Goal: Task Accomplishment & Management: Complete application form

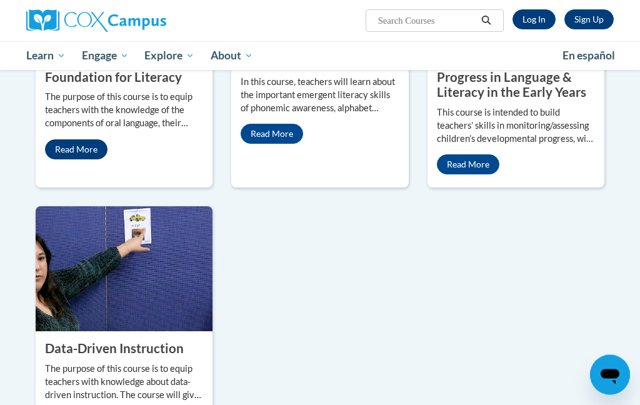
scroll to position [651, 0]
click at [75, 159] on link "Read More" at bounding box center [76, 149] width 63 height 20
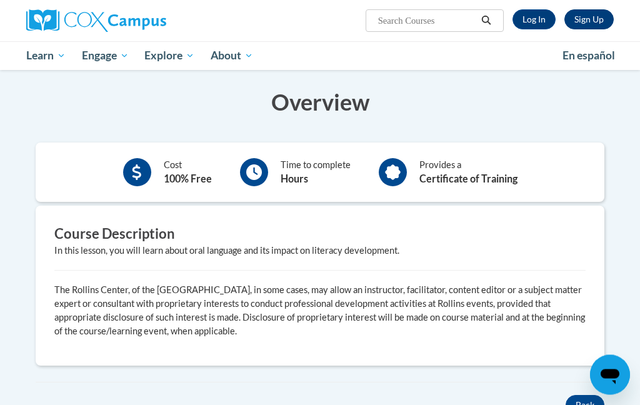
scroll to position [219, 0]
click at [588, 18] on link "Sign Up" at bounding box center [589, 19] width 49 height 20
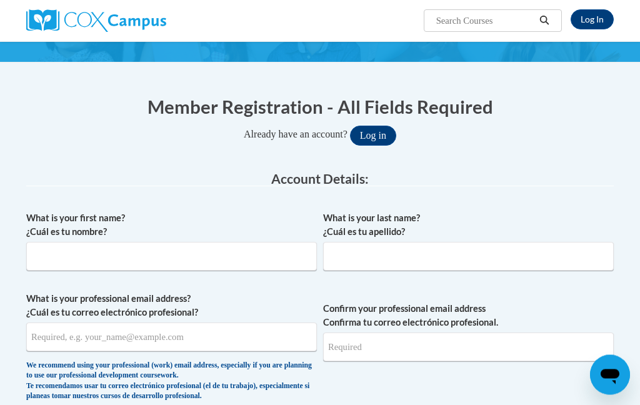
scroll to position [102, 0]
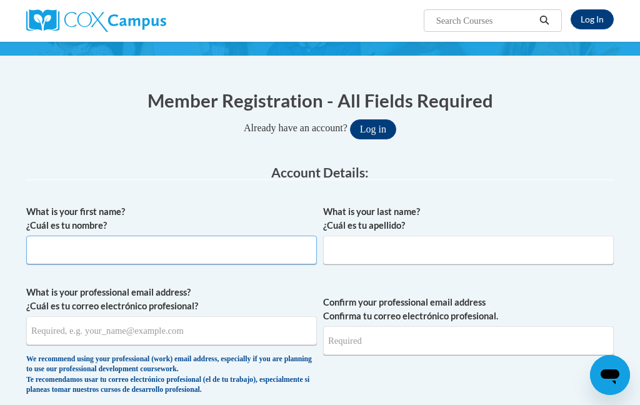
drag, startPoint x: 615, startPoint y: 169, endPoint x: 276, endPoint y: 255, distance: 349.8
click at [276, 255] on input "What is your first name? ¿Cuál es tu nombre?" at bounding box center [171, 250] width 291 height 29
type input "Isabella"
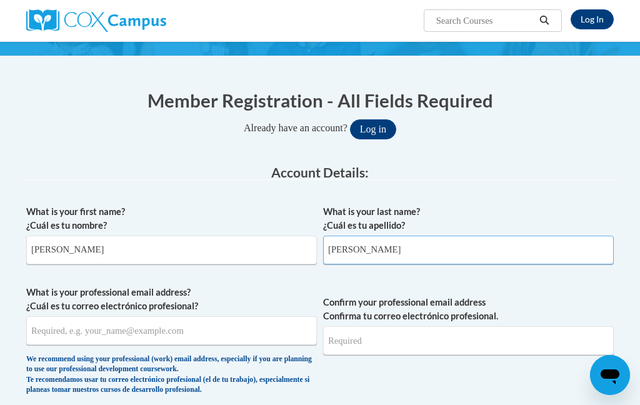
type input "Monzon"
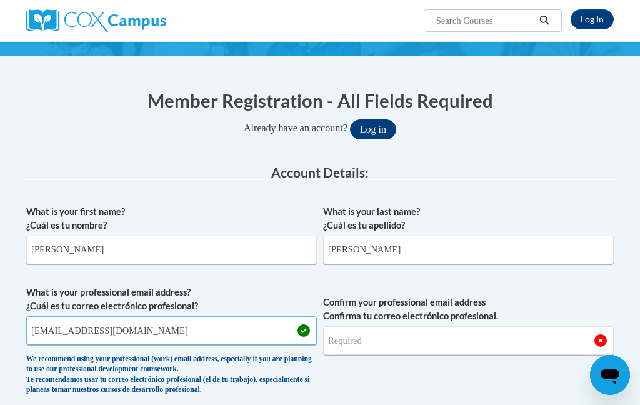
type input "imonzon@sonnenbergschools.org"
click at [499, 338] on input "Confirm your professional email address Confirma tu correo electrónico profesio…" at bounding box center [468, 340] width 291 height 29
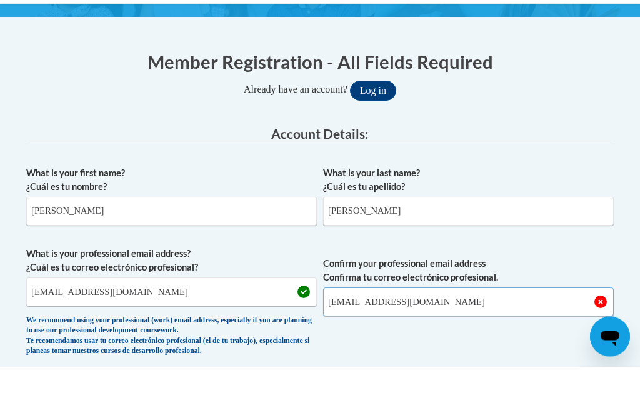
type input "imonzon@sonnenbergschools.org"
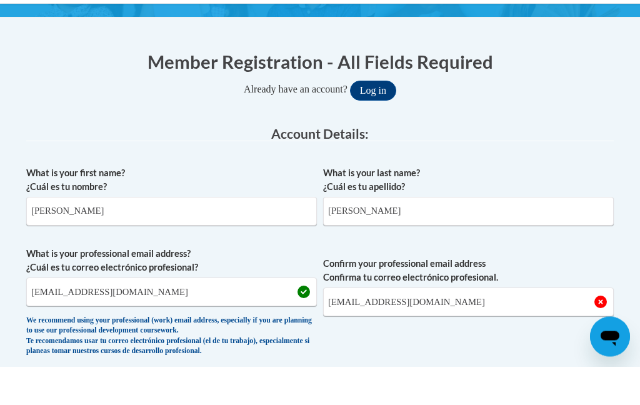
click at [560, 348] on span "Confirm your professional email address Confirma tu correo electrónico profesio…" at bounding box center [468, 344] width 291 height 116
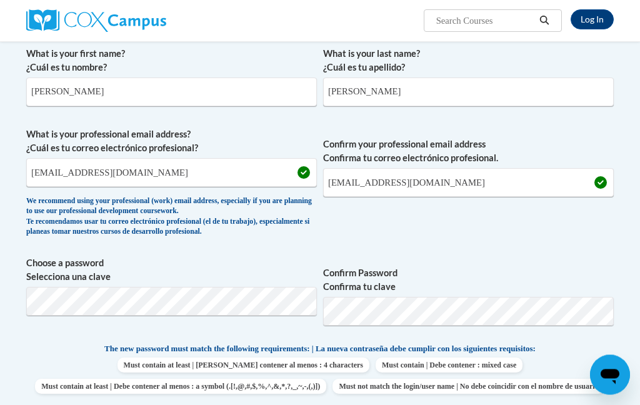
scroll to position [290, 0]
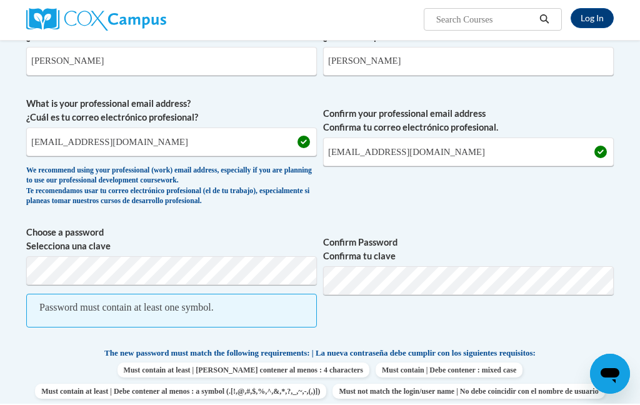
click at [253, 250] on label "Choose a password Selecciona una clave" at bounding box center [171, 241] width 291 height 28
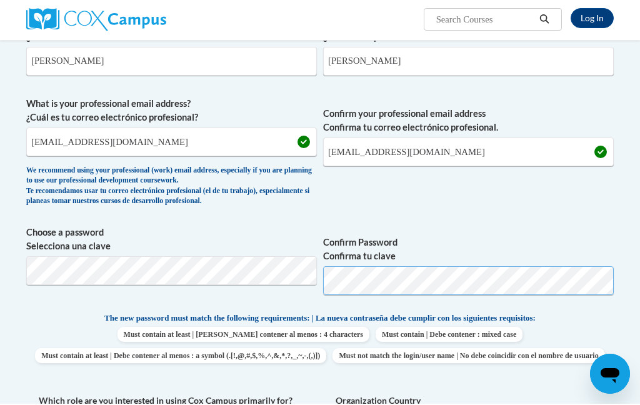
scroll to position [300, 0]
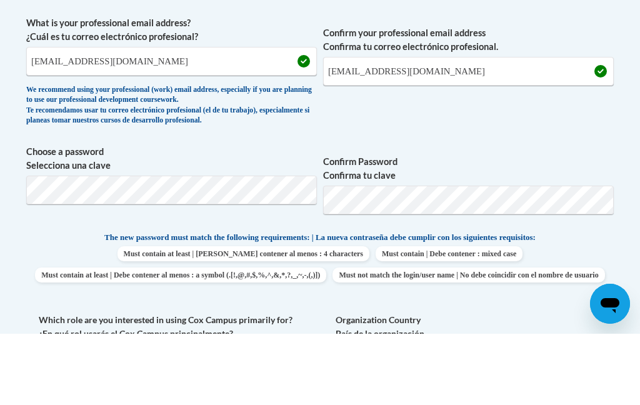
click at [553, 385] on label "Organization Country País de la organización" at bounding box center [468, 399] width 291 height 28
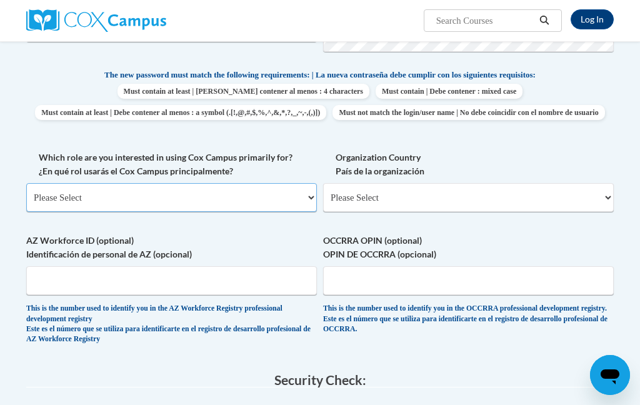
select select "fbf2d438-af2f-41f8-98f1-81c410e29de3"
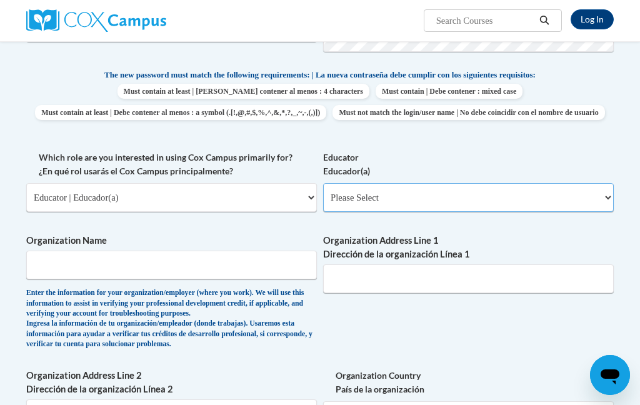
select select "d5fdb05a-b36c-4d60-97fa-9afceda7e903"
click at [257, 251] on input "Organization Name" at bounding box center [171, 265] width 291 height 29
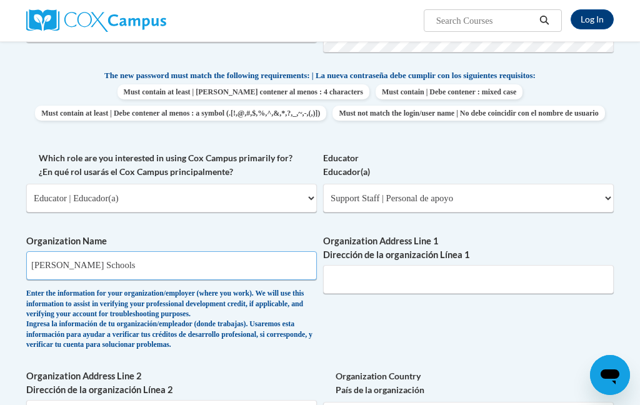
type input "Sonnenberg Schools"
click at [366, 269] on input "Organization Address Line 1 Dirección de la organización Línea 1" at bounding box center [468, 279] width 291 height 29
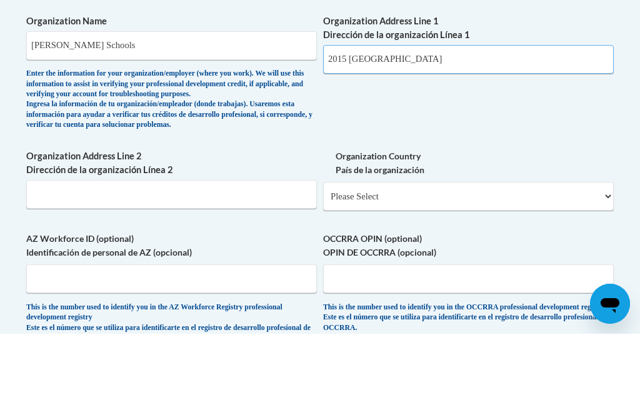
type input "2015 Franklin street"
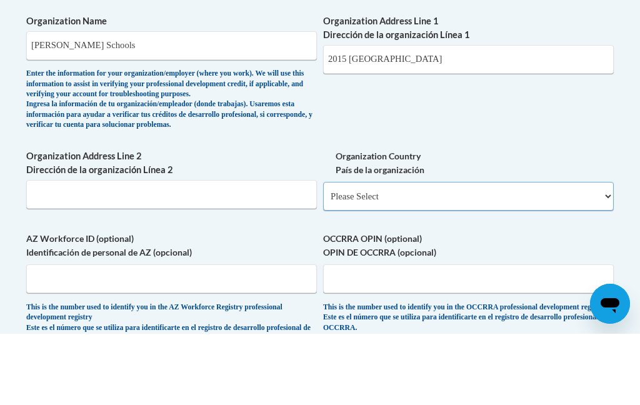
click at [585, 253] on select "Please Select United States | Estados Unidos Outside of the United States | Fue…" at bounding box center [468, 267] width 291 height 29
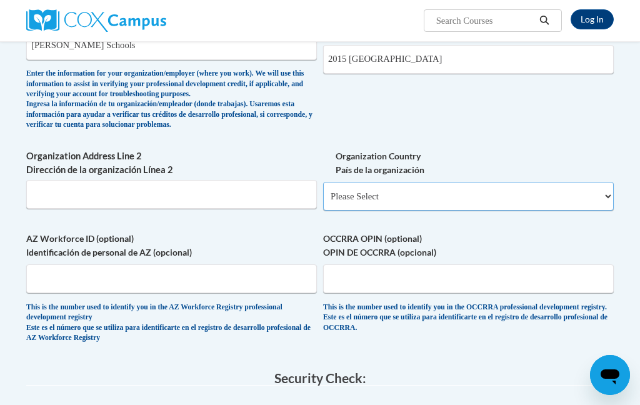
select select "ad49bcad-a171-4b2e-b99c-48b446064914"
select select
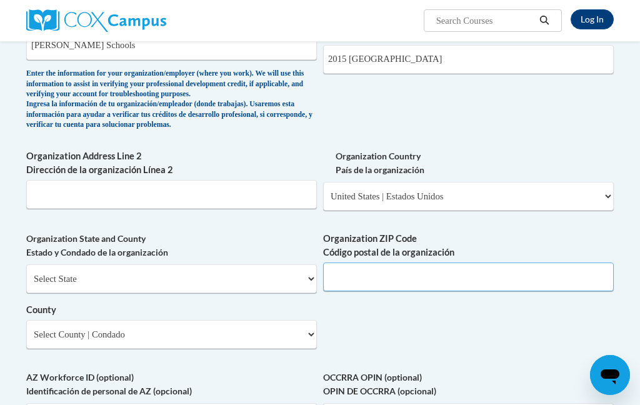
click at [391, 265] on input "Organization ZIP Code Código postal de la organización" at bounding box center [468, 277] width 291 height 29
click at [269, 271] on select "Select State Alabama Alaska Arizona Arkansas California Colorado Connecticut De…" at bounding box center [171, 279] width 291 height 29
select select "Wisconsin"
click at [496, 263] on input "Organization ZIP Code Código postal de la organización" at bounding box center [468, 277] width 291 height 29
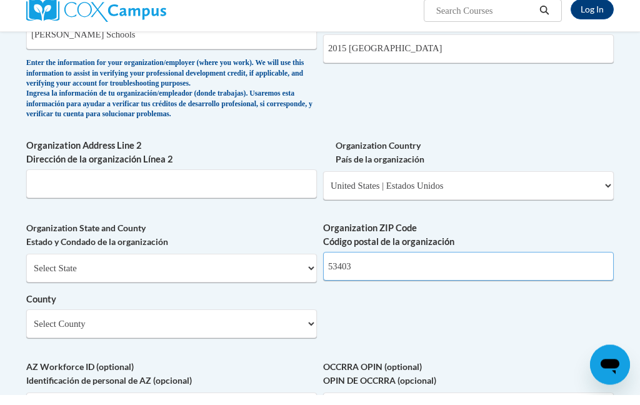
type input "53403"
click at [75, 320] on select "Select County Adams Ashland Barron Bayfield Brown Buffalo Burnett Calumet Chipp…" at bounding box center [171, 334] width 291 height 29
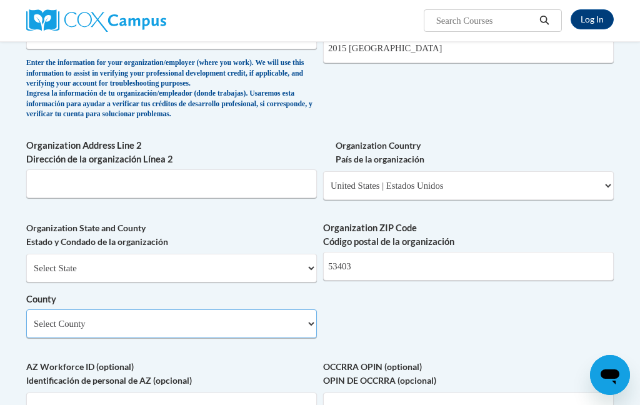
select select "Racine"
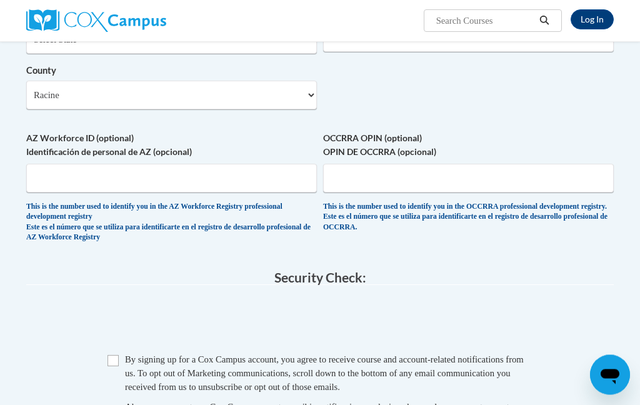
scroll to position [993, 0]
click at [104, 353] on div "Checkbox By signing up for a Cox Campus account, you agree to receive course an…" at bounding box center [320, 410] width 588 height 115
click at [118, 355] on input "Checkbox" at bounding box center [113, 360] width 11 height 11
checkbox input "true"
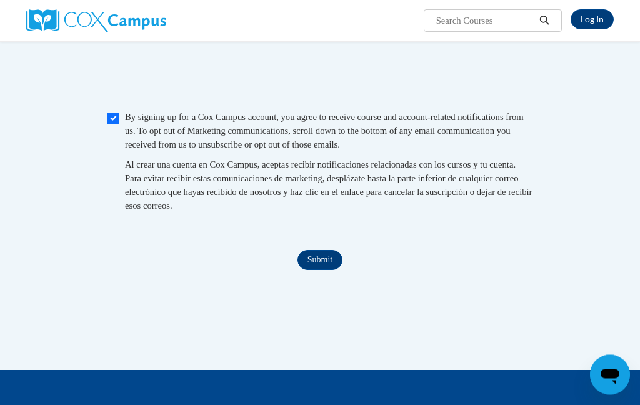
scroll to position [1236, 0]
click at [324, 250] on input "Submit" at bounding box center [320, 260] width 45 height 20
